Goal: Task Accomplishment & Management: Use online tool/utility

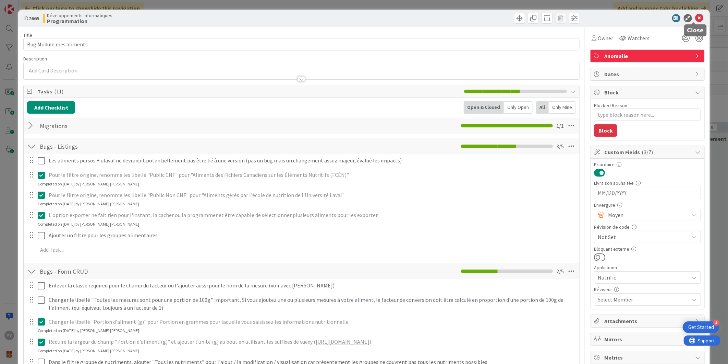
click at [696, 17] on icon at bounding box center [700, 18] width 8 height 8
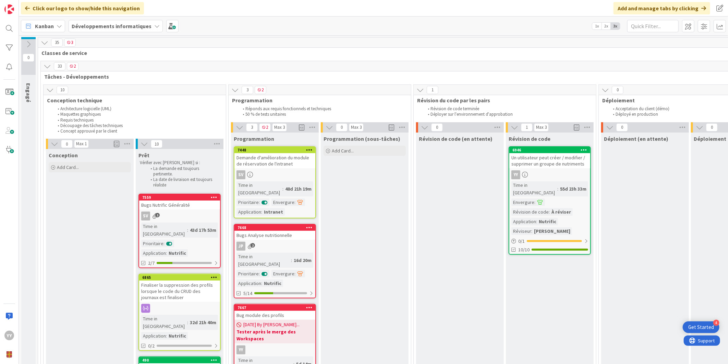
click at [87, 23] on b "Développements informatiques" at bounding box center [112, 26] width 80 height 7
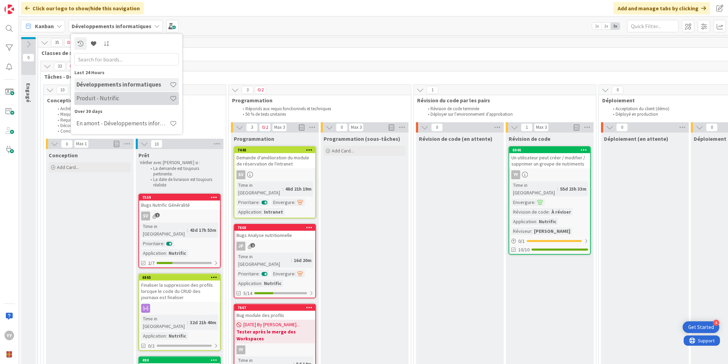
click at [91, 96] on h4 "Produit - Nutrific" at bounding box center [122, 98] width 93 height 7
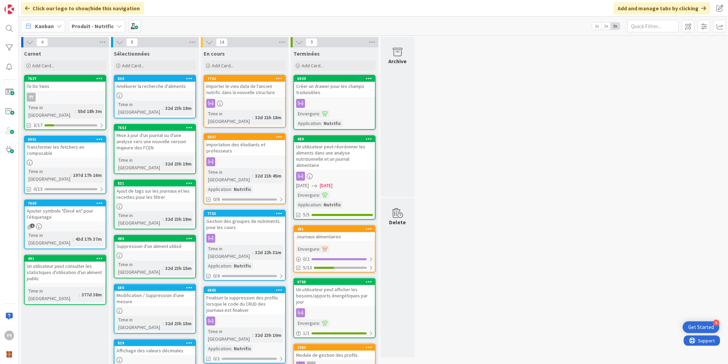
click at [64, 88] on div "To Do Yanis" at bounding box center [65, 86] width 81 height 9
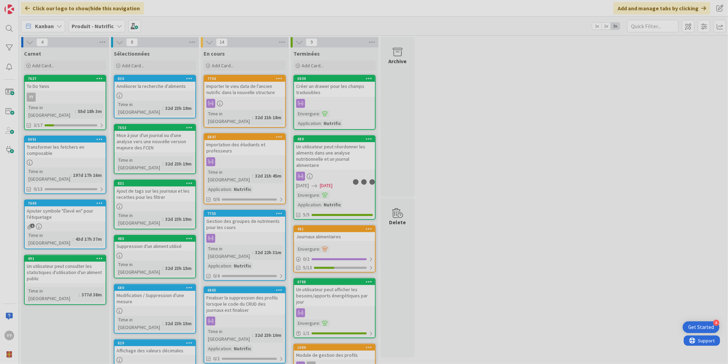
type textarea "x"
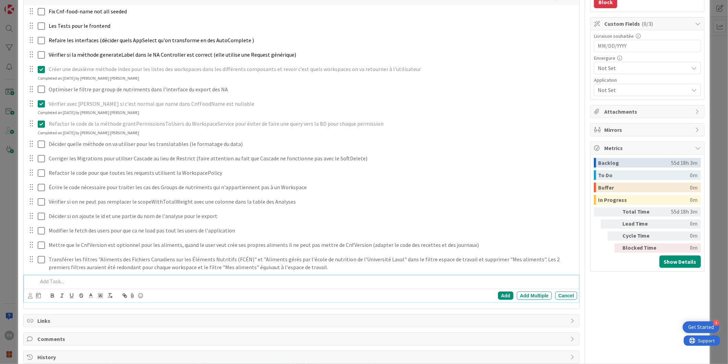
click at [76, 279] on p at bounding box center [306, 281] width 537 height 8
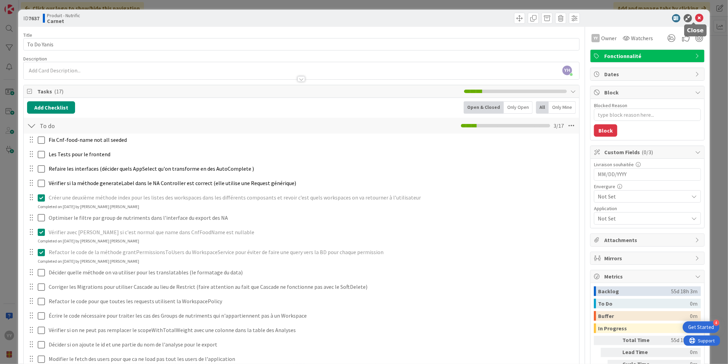
click at [696, 15] on icon at bounding box center [700, 18] width 8 height 8
